Goal: Task Accomplishment & Management: Use online tool/utility

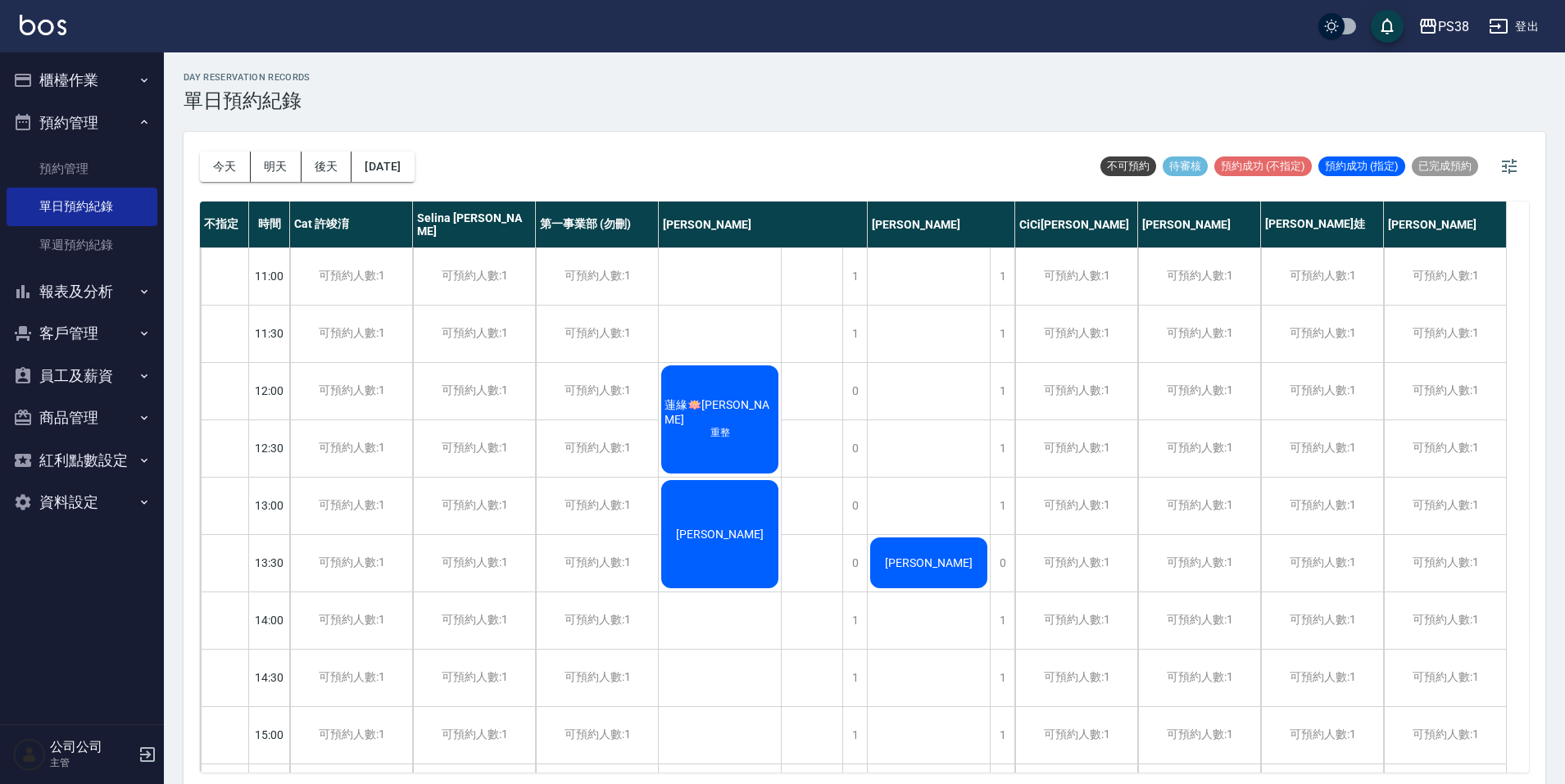
click at [104, 291] on button "報表及分析" at bounding box center [82, 292] width 151 height 42
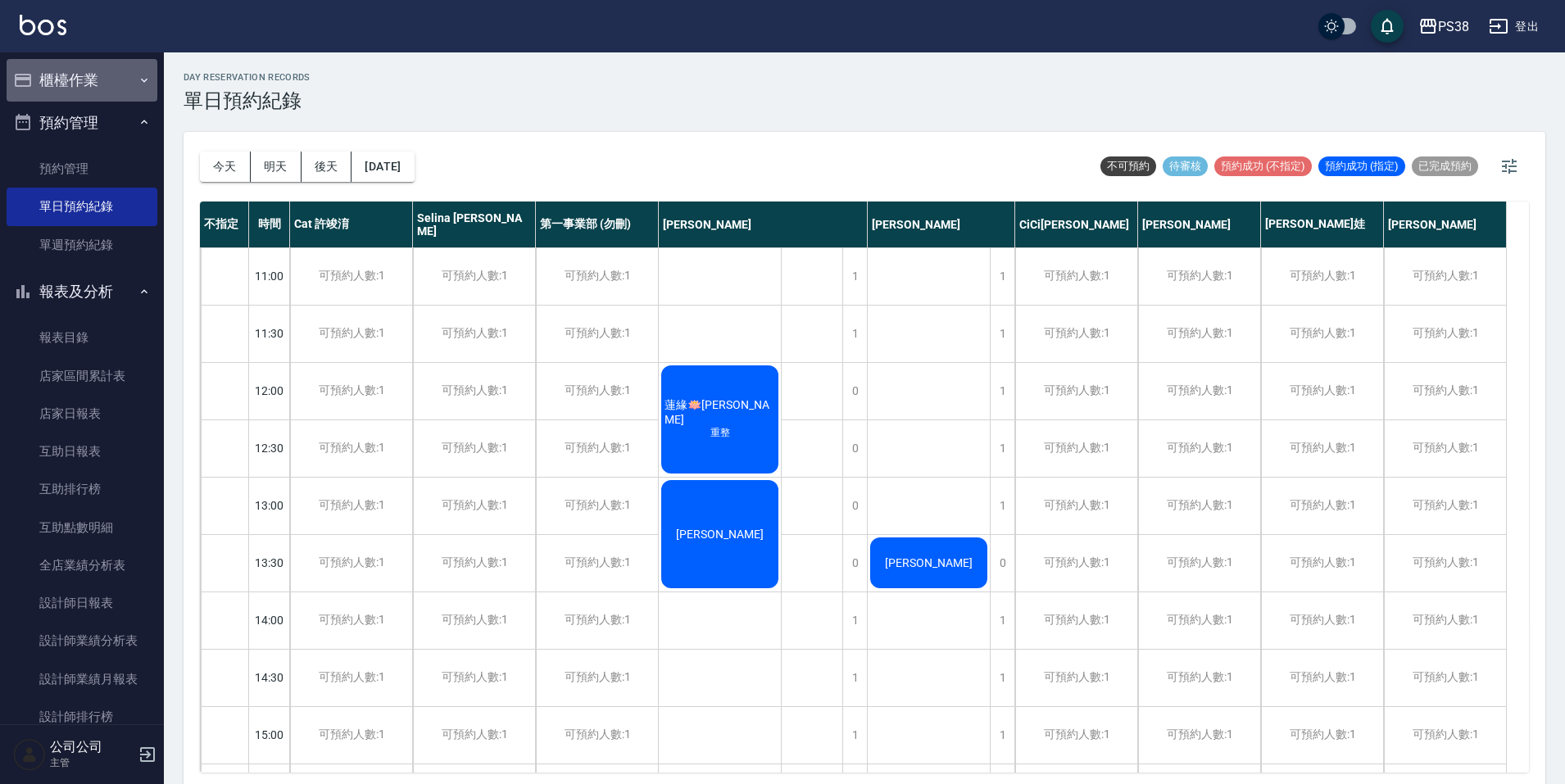
click at [91, 88] on button "櫃檯作業" at bounding box center [82, 80] width 151 height 42
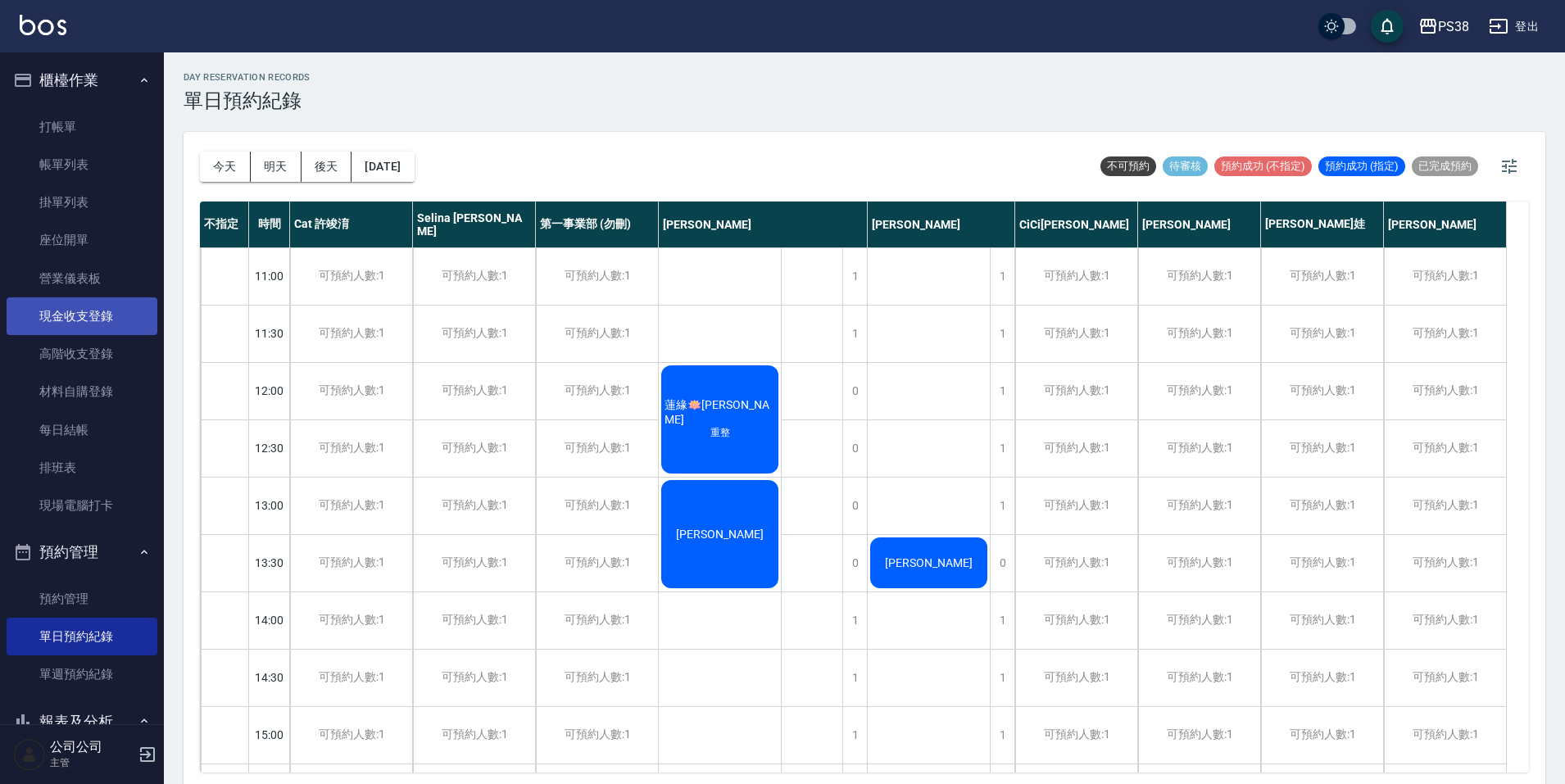
click at [76, 319] on link "現金收支登錄" at bounding box center [82, 316] width 151 height 38
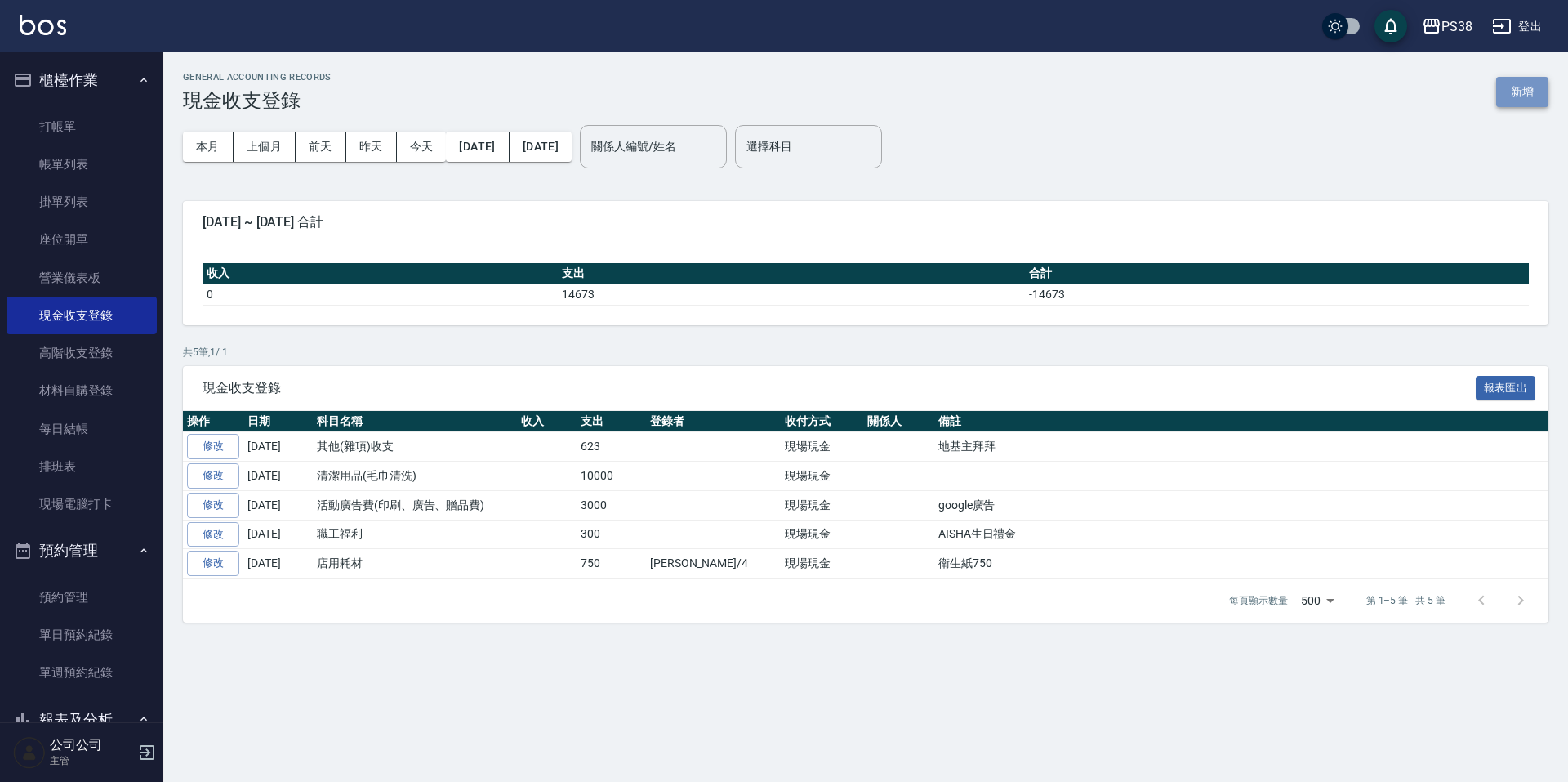
click at [1516, 85] on button "新增" at bounding box center [1522, 92] width 52 height 30
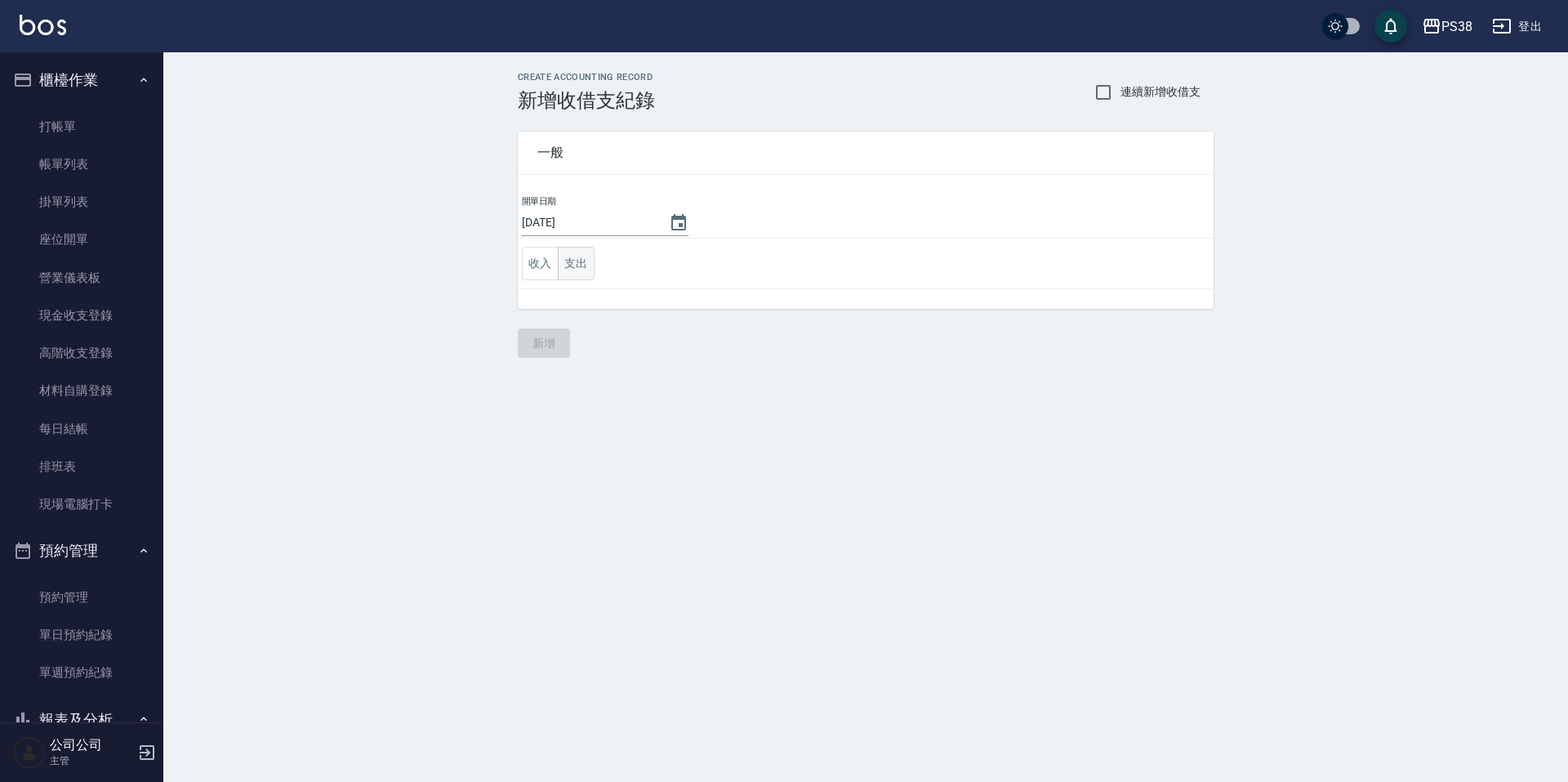
click at [583, 254] on button "支出" at bounding box center [576, 263] width 37 height 33
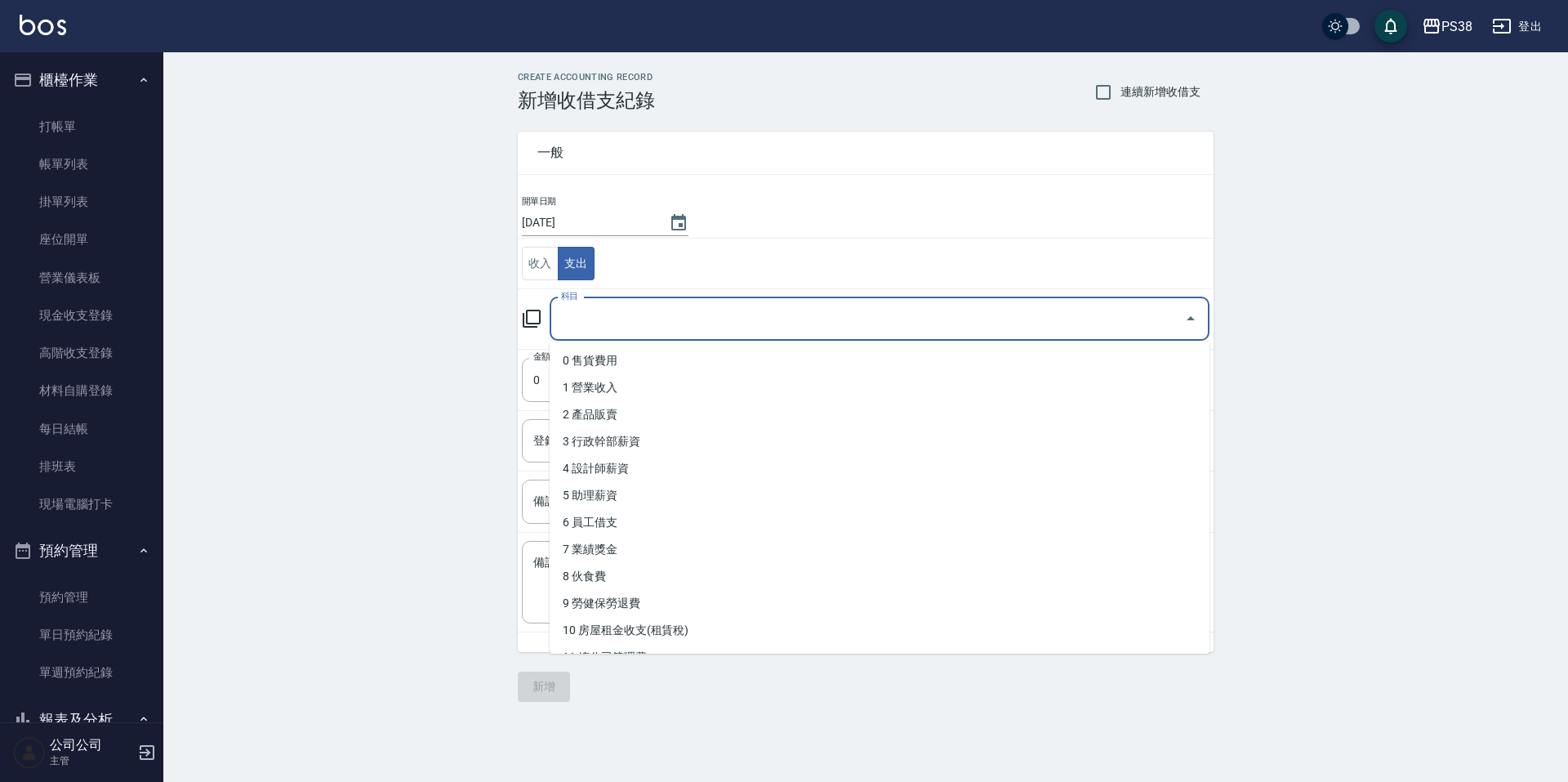
click at [700, 318] on input "科目" at bounding box center [867, 318] width 620 height 28
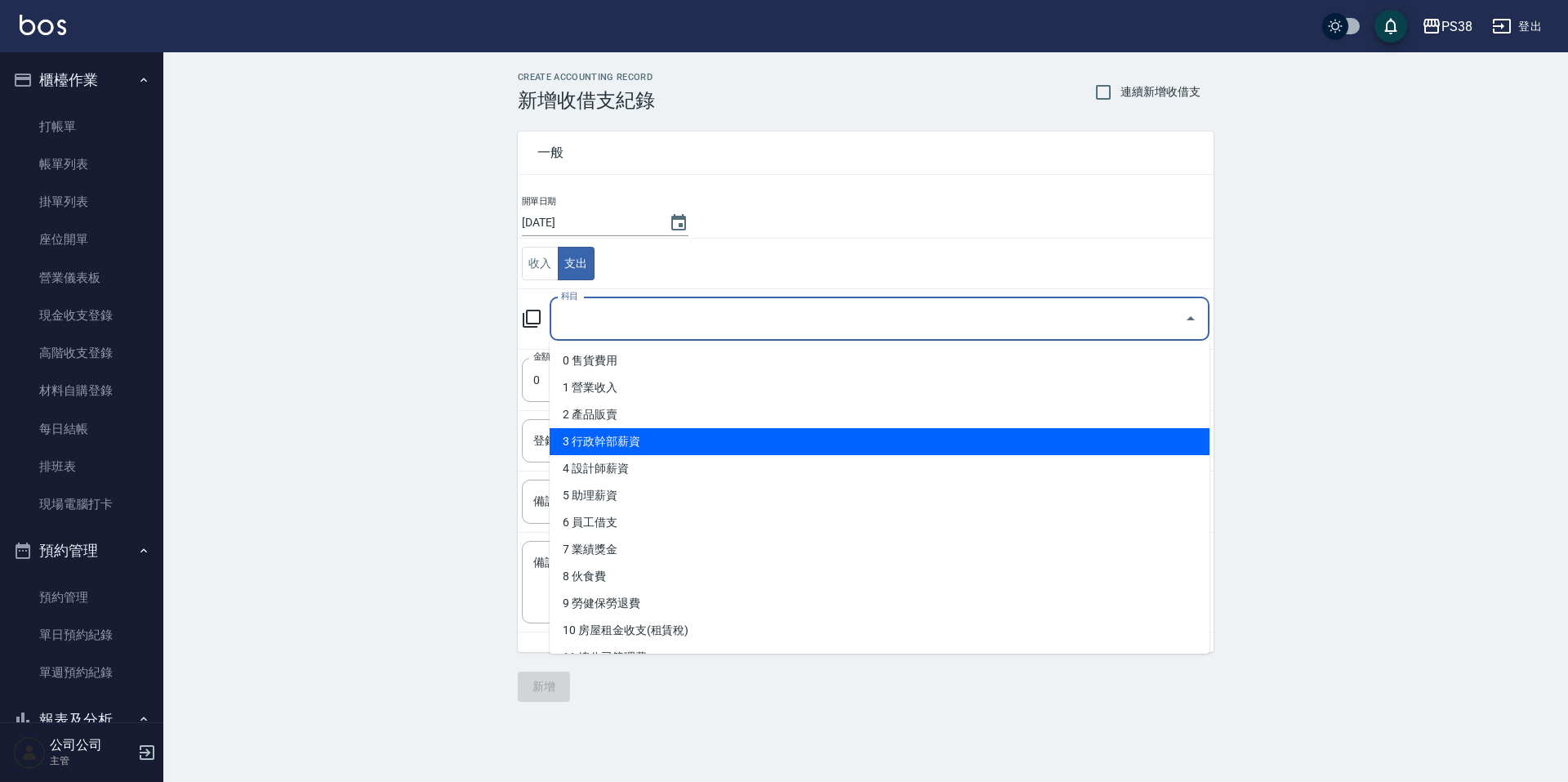
click at [747, 436] on li "3 行政幹部薪資" at bounding box center [879, 441] width 660 height 27
type input "3 行政幹部薪資"
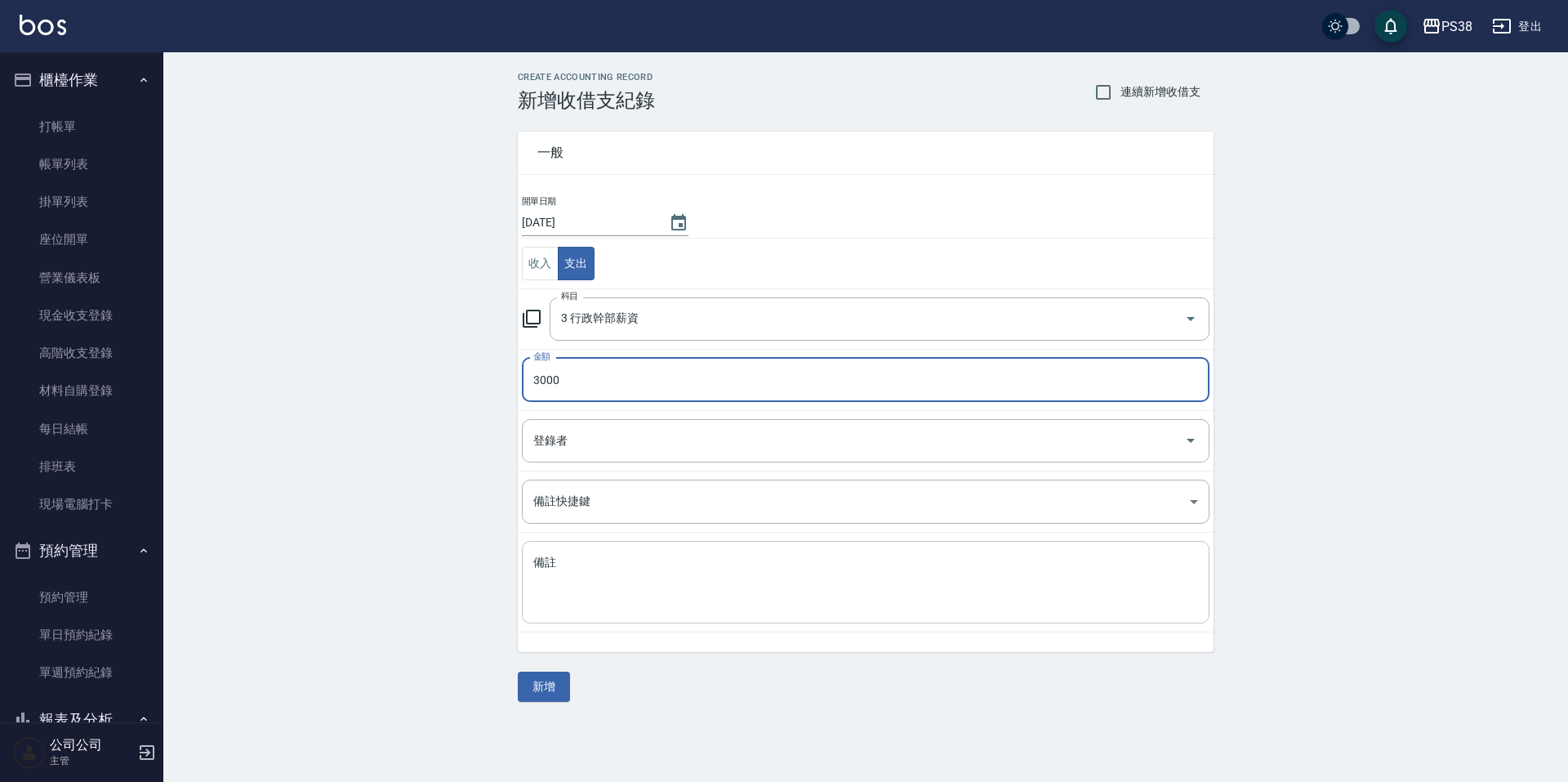
type input "3000"
click at [692, 575] on textarea "備註" at bounding box center [865, 582] width 665 height 56
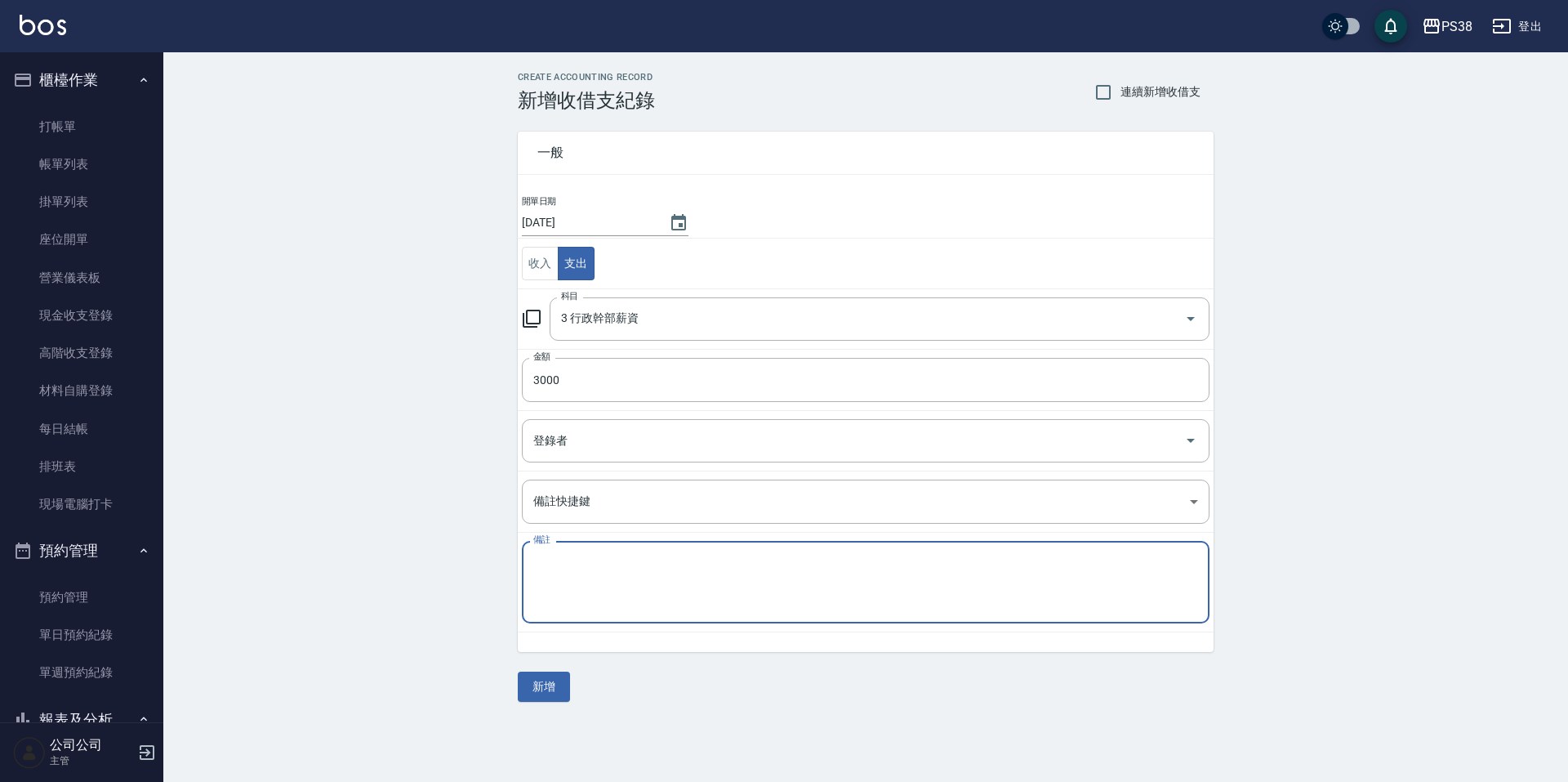
type textarea "w"
type textarea "ㄊ"
type textarea "小編薪資"
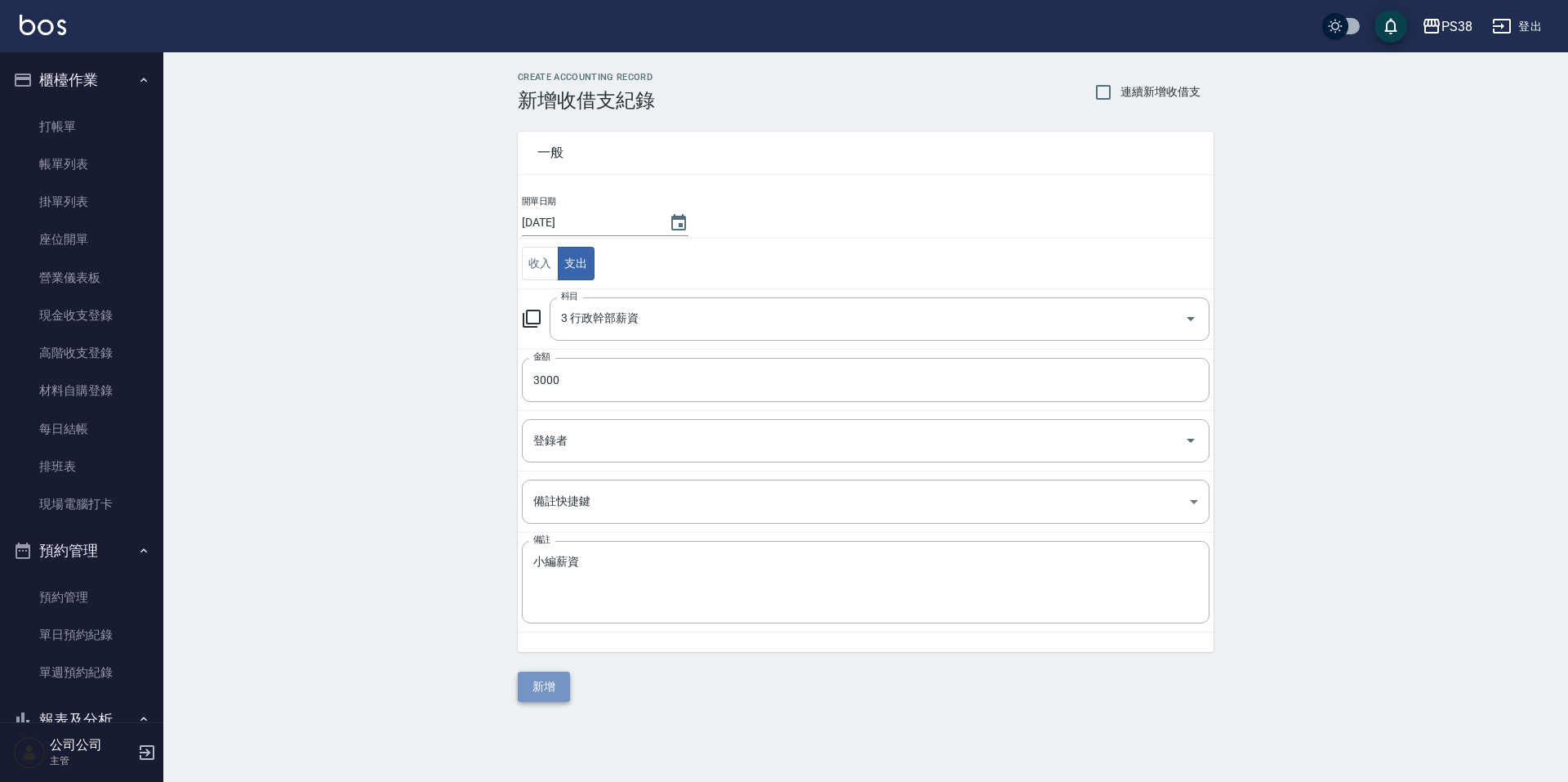
click at [562, 680] on button "新增" at bounding box center [543, 687] width 52 height 30
